Goal: Navigation & Orientation: Find specific page/section

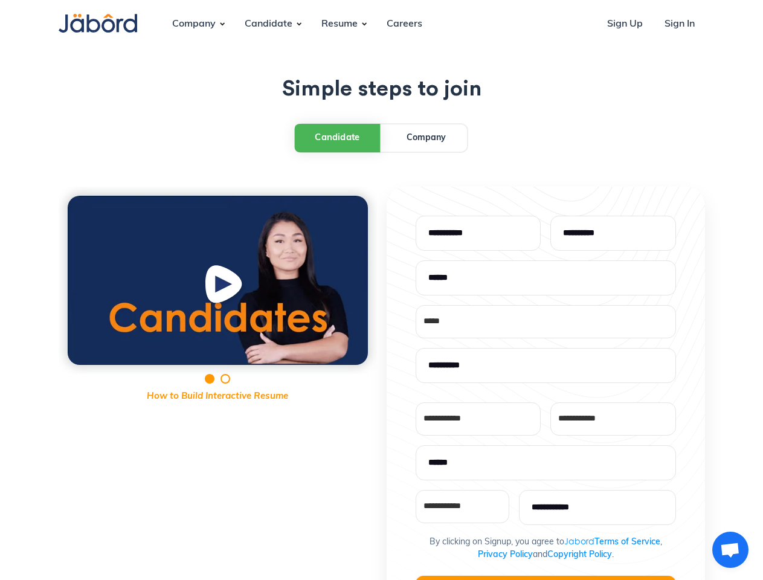
click at [381, 290] on div "**********" at bounding box center [382, 483] width 647 height 593
click at [194, 24] on div "Company" at bounding box center [194, 24] width 63 height 33
click at [268, 24] on div "Candidate" at bounding box center [268, 24] width 67 height 33
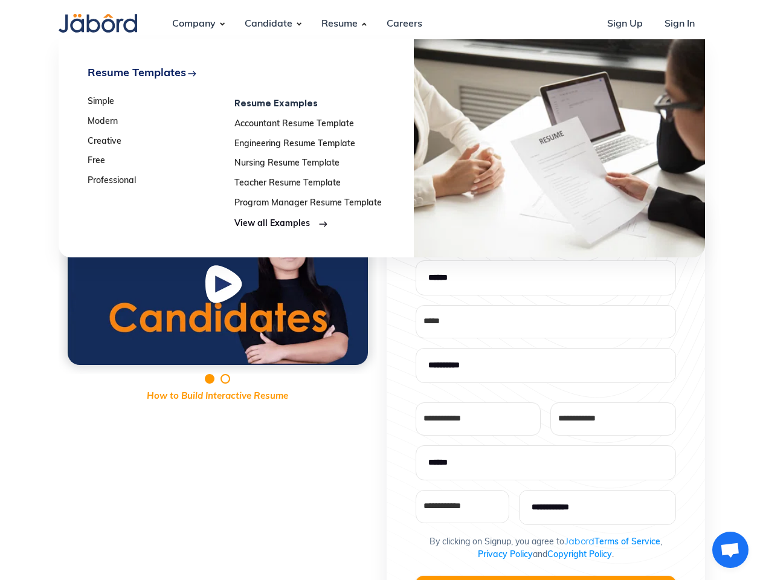
click at [339, 24] on div "Resume" at bounding box center [340, 24] width 56 height 33
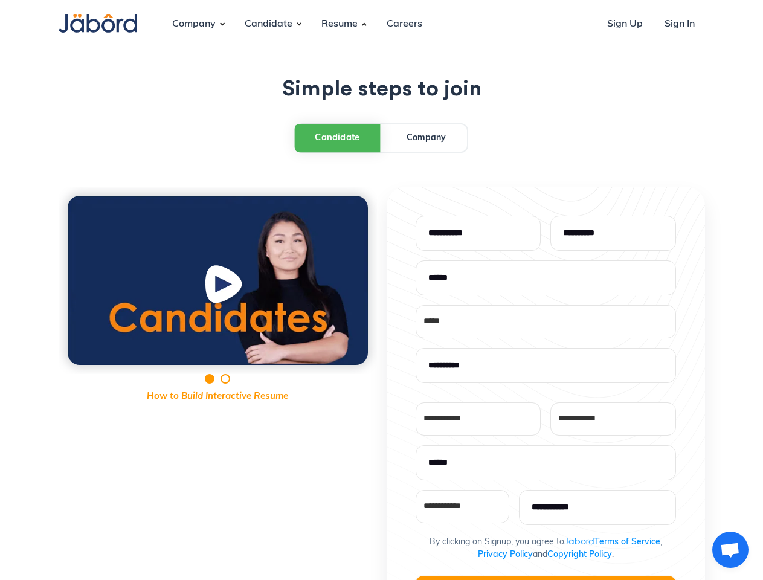
click at [338, 137] on div "Candidate" at bounding box center [337, 137] width 45 height 13
click at [218, 280] on img "open lightbox" at bounding box center [225, 286] width 46 height 47
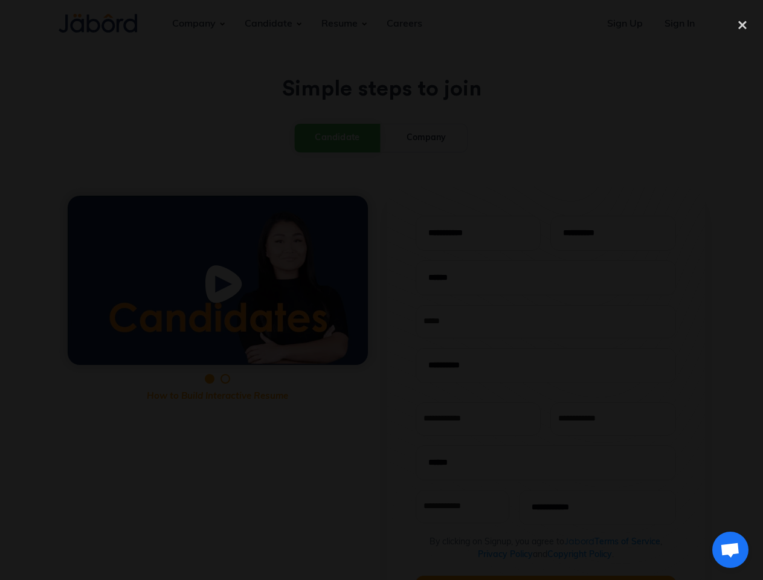
click at [546, 578] on div at bounding box center [381, 290] width 763 height 580
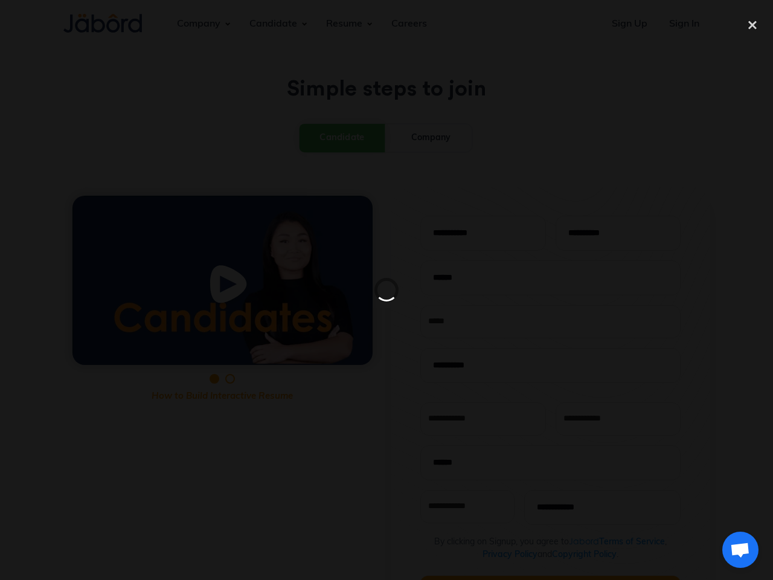
click at [731, 550] on span "Open chat" at bounding box center [741, 551] width 20 height 17
